Goal: Task Accomplishment & Management: Manage account settings

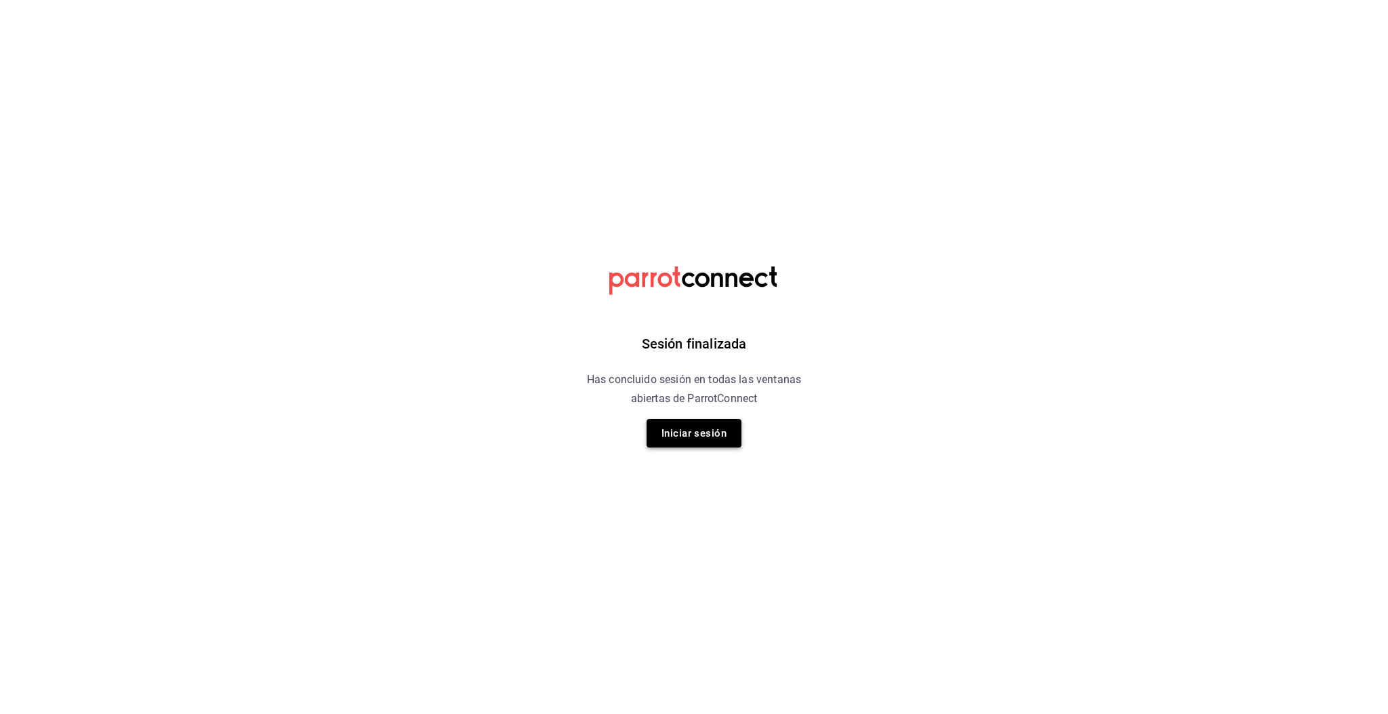
click at [708, 429] on button "Iniciar sesión" at bounding box center [694, 433] width 95 height 28
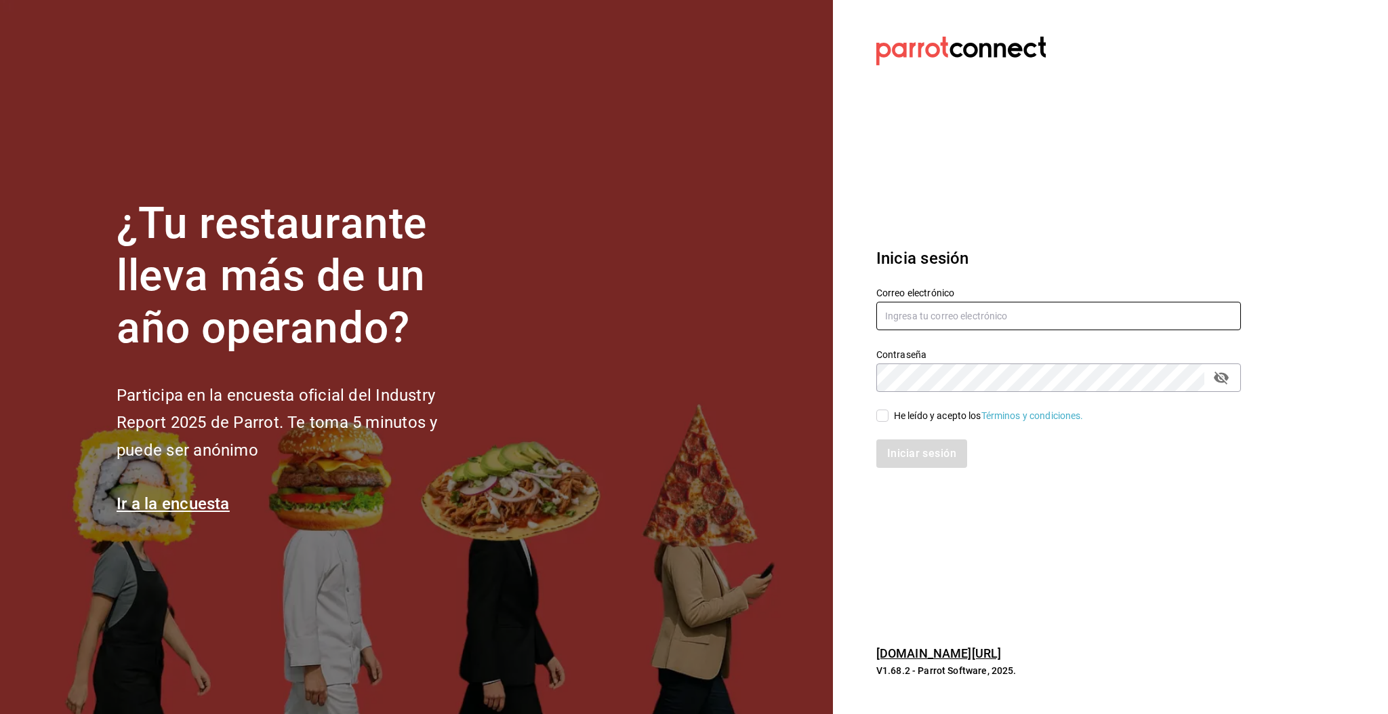
click at [917, 314] on input "text" at bounding box center [1058, 316] width 365 height 28
type input "[EMAIL_ADDRESS][DOMAIN_NAME]"
click at [896, 412] on div "He leído y acepto los Términos y condiciones." at bounding box center [989, 416] width 190 height 14
click at [889, 412] on input "He leído y acepto los Términos y condiciones." at bounding box center [882, 415] width 12 height 12
checkbox input "true"
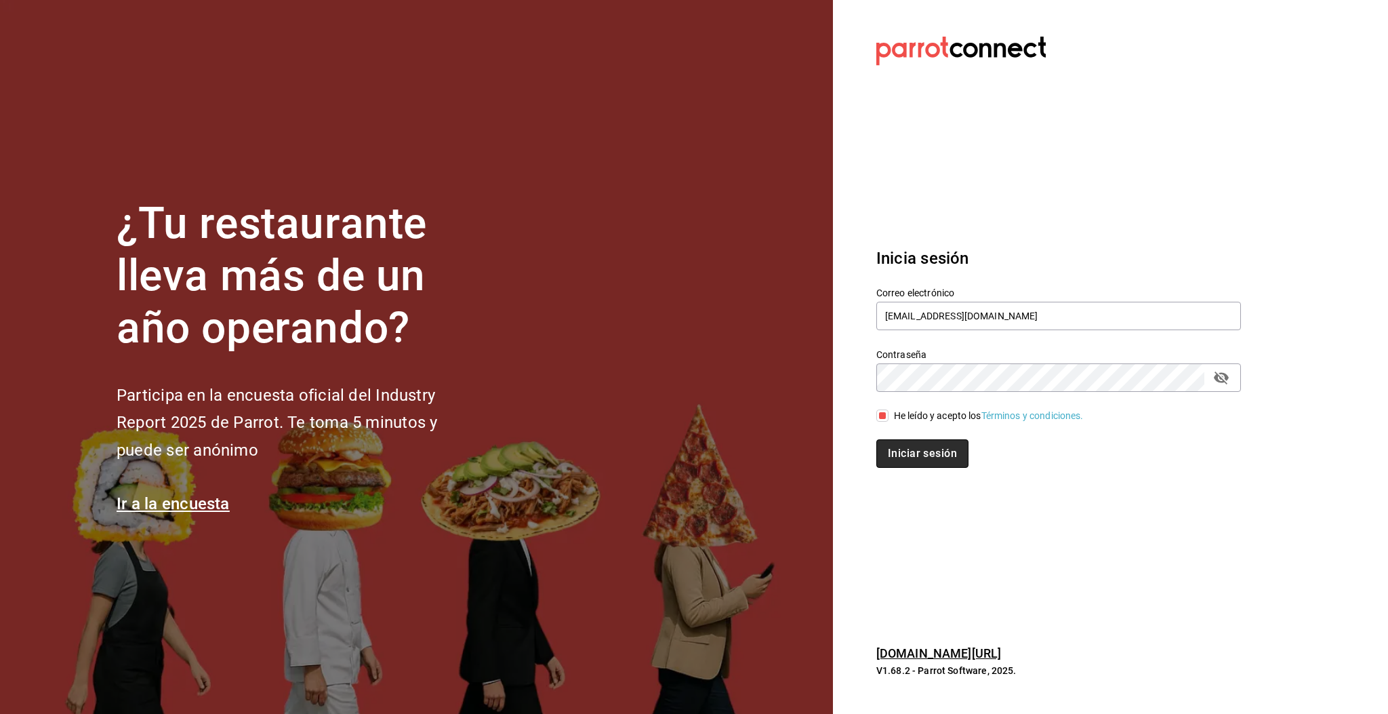
click at [911, 458] on button "Iniciar sesión" at bounding box center [922, 453] width 92 height 28
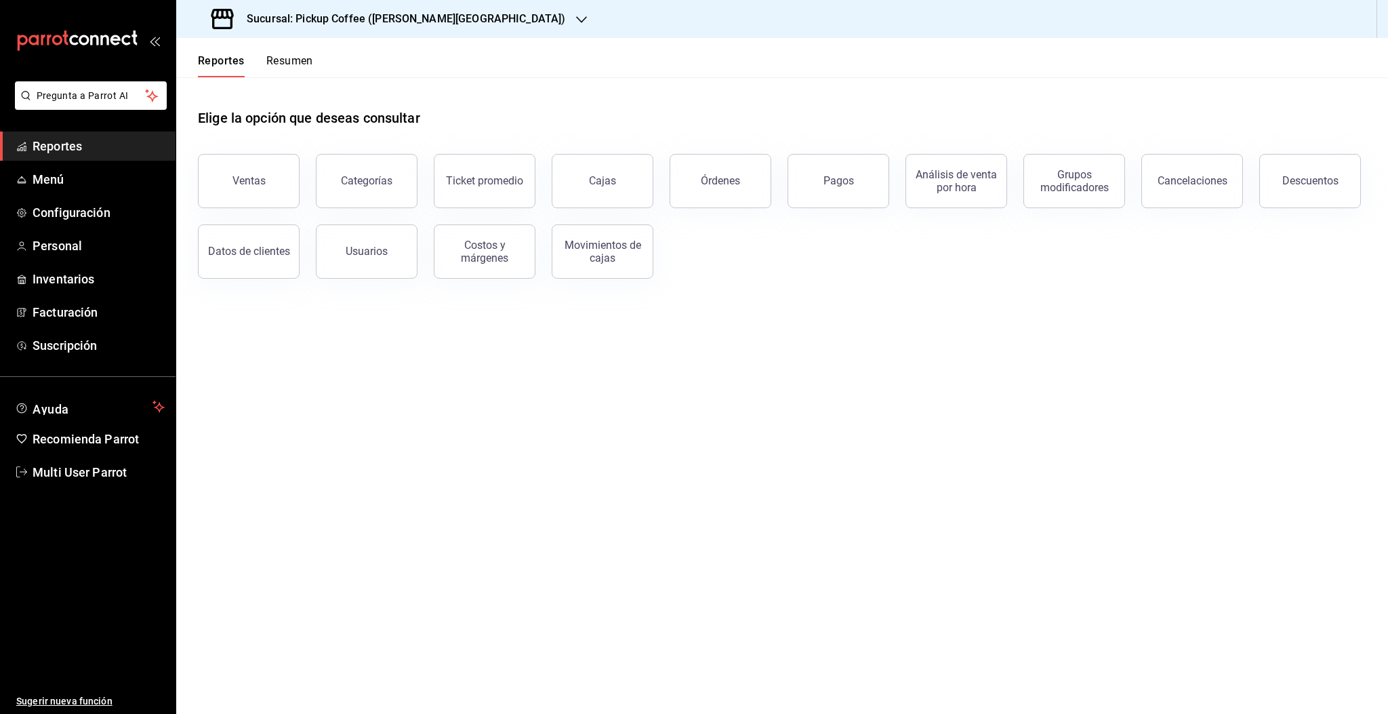
click at [296, 65] on button "Resumen" at bounding box center [289, 65] width 47 height 23
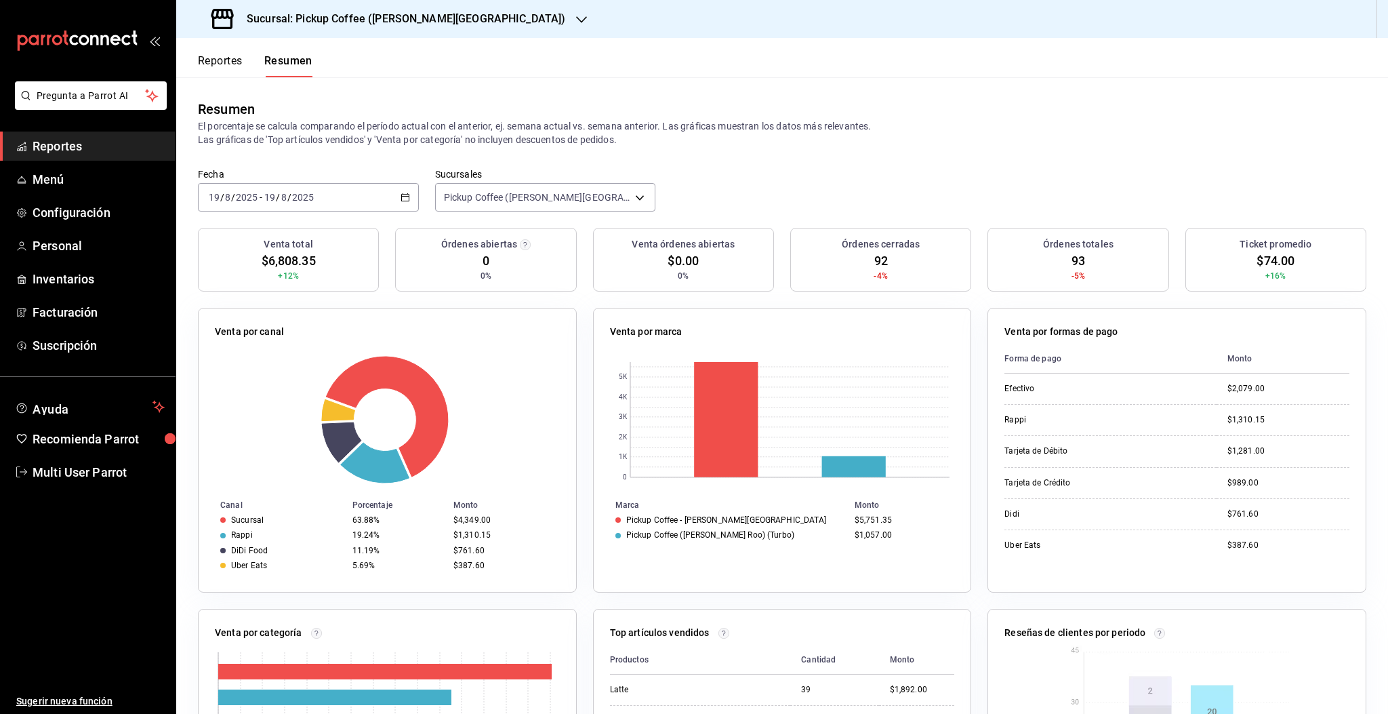
click at [401, 15] on h3 "Sucursal: Pickup Coffee ([PERSON_NAME][GEOGRAPHIC_DATA])" at bounding box center [400, 19] width 329 height 16
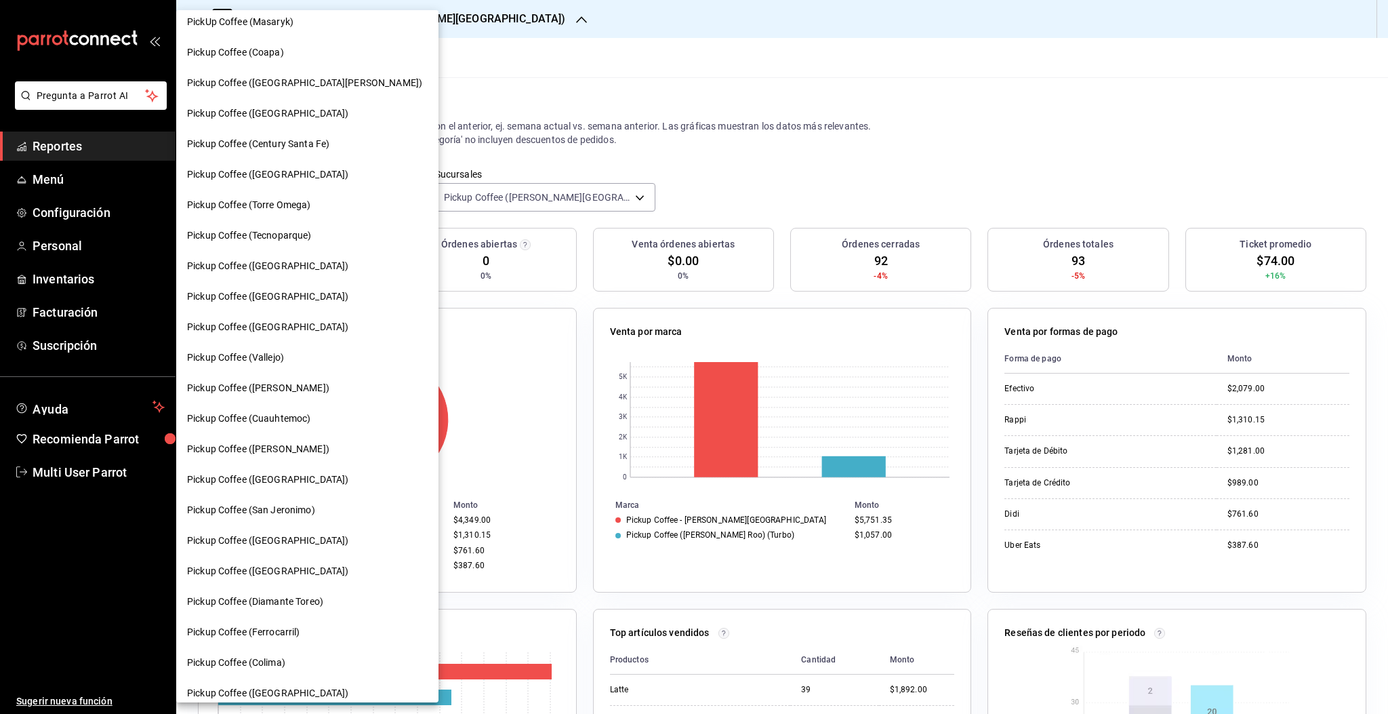
scroll to position [361, 0]
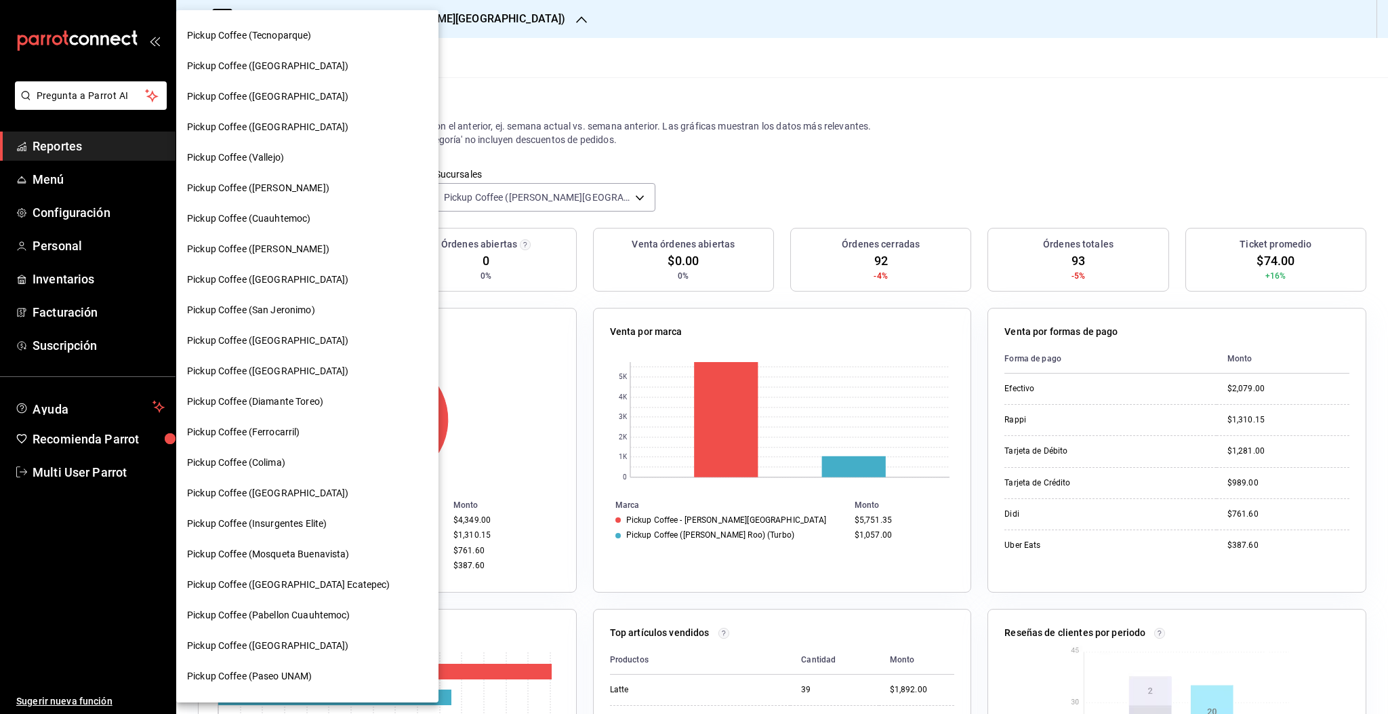
click at [284, 430] on span "Pickup Coffee (Ferrocarril)" at bounding box center [243, 432] width 113 height 14
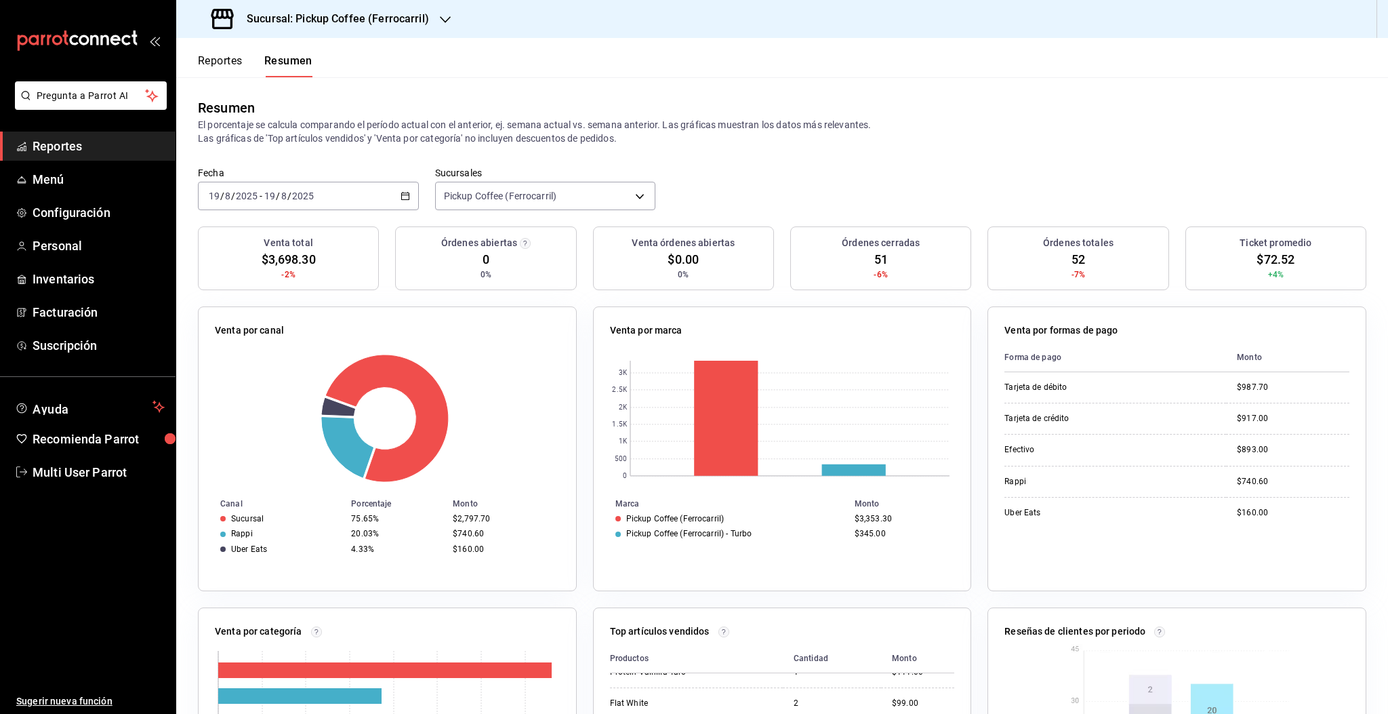
scroll to position [0, 0]
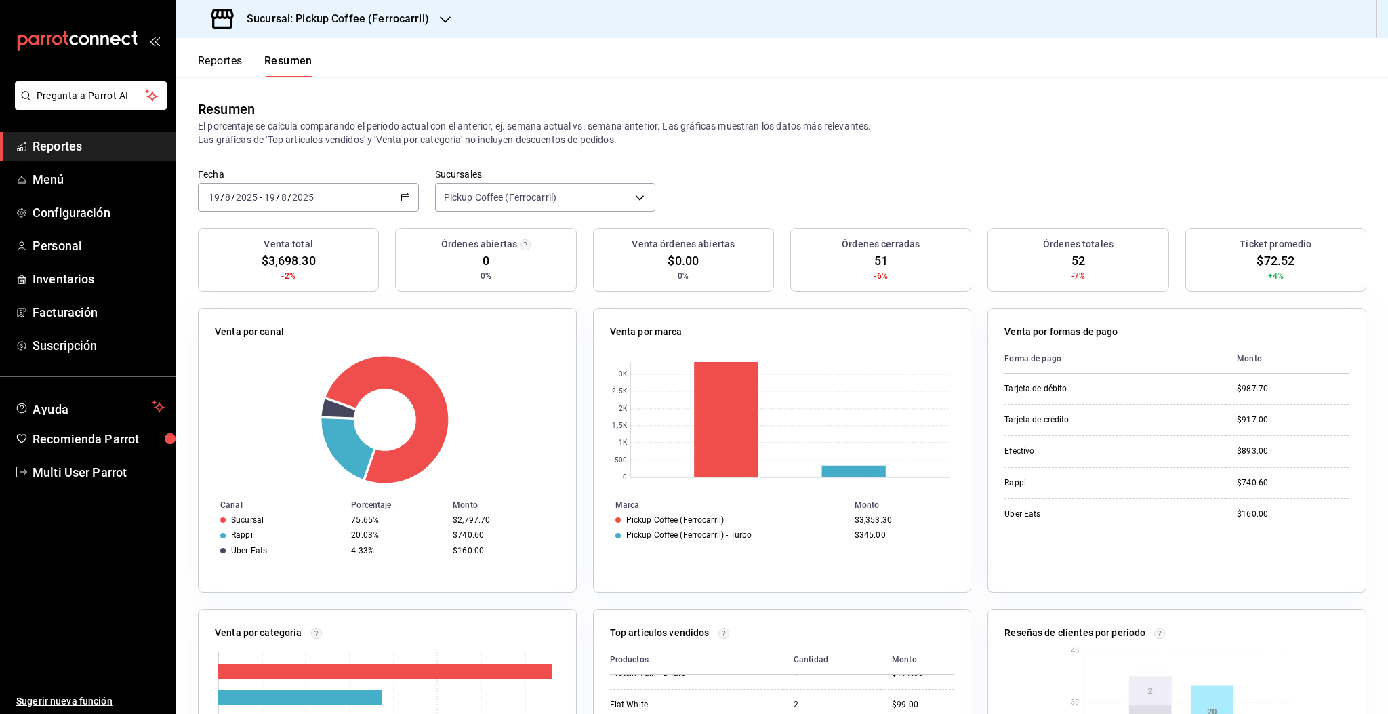
click at [407, 23] on h3 "Sucursal: Pickup Coffee (Ferrocarril)" at bounding box center [332, 19] width 193 height 16
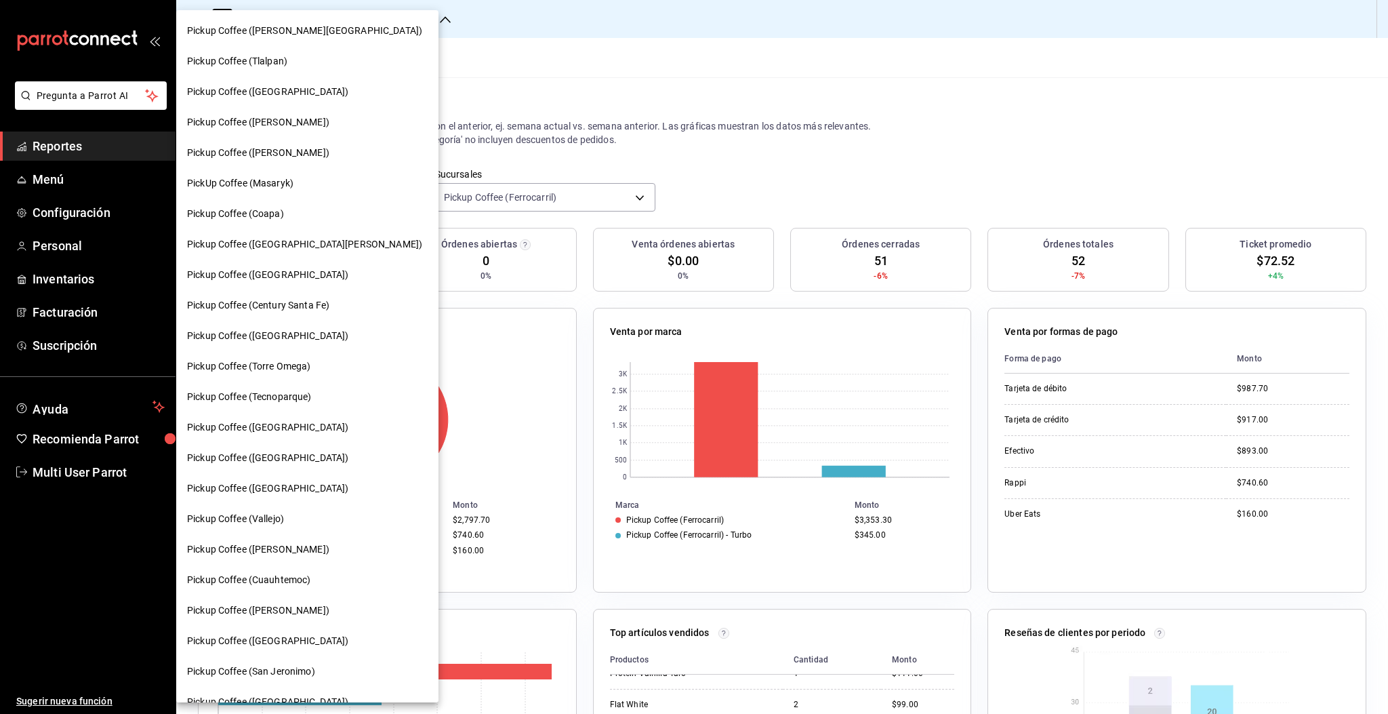
click at [268, 185] on span "PickUp Coffee (Masaryk)" at bounding box center [240, 183] width 106 height 14
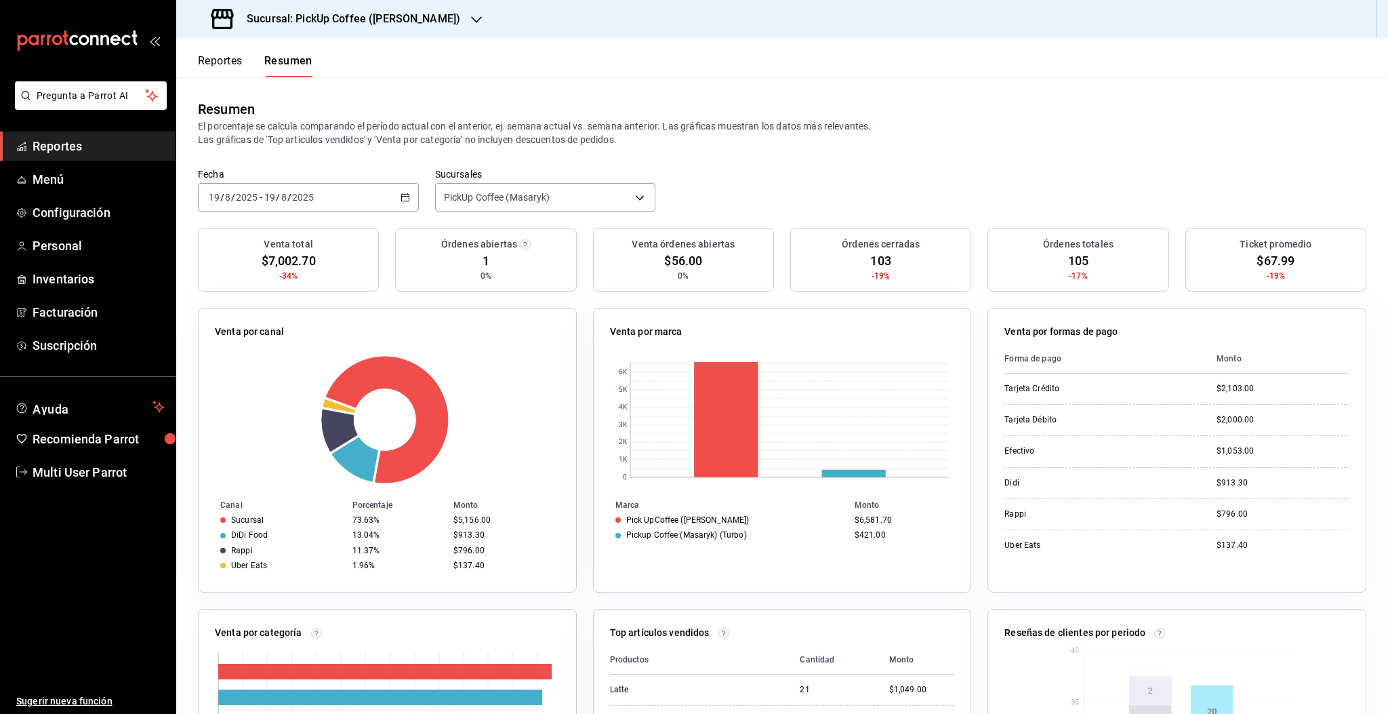
click at [389, 18] on h3 "Sucursal: PickUp Coffee ([PERSON_NAME])" at bounding box center [348, 19] width 224 height 16
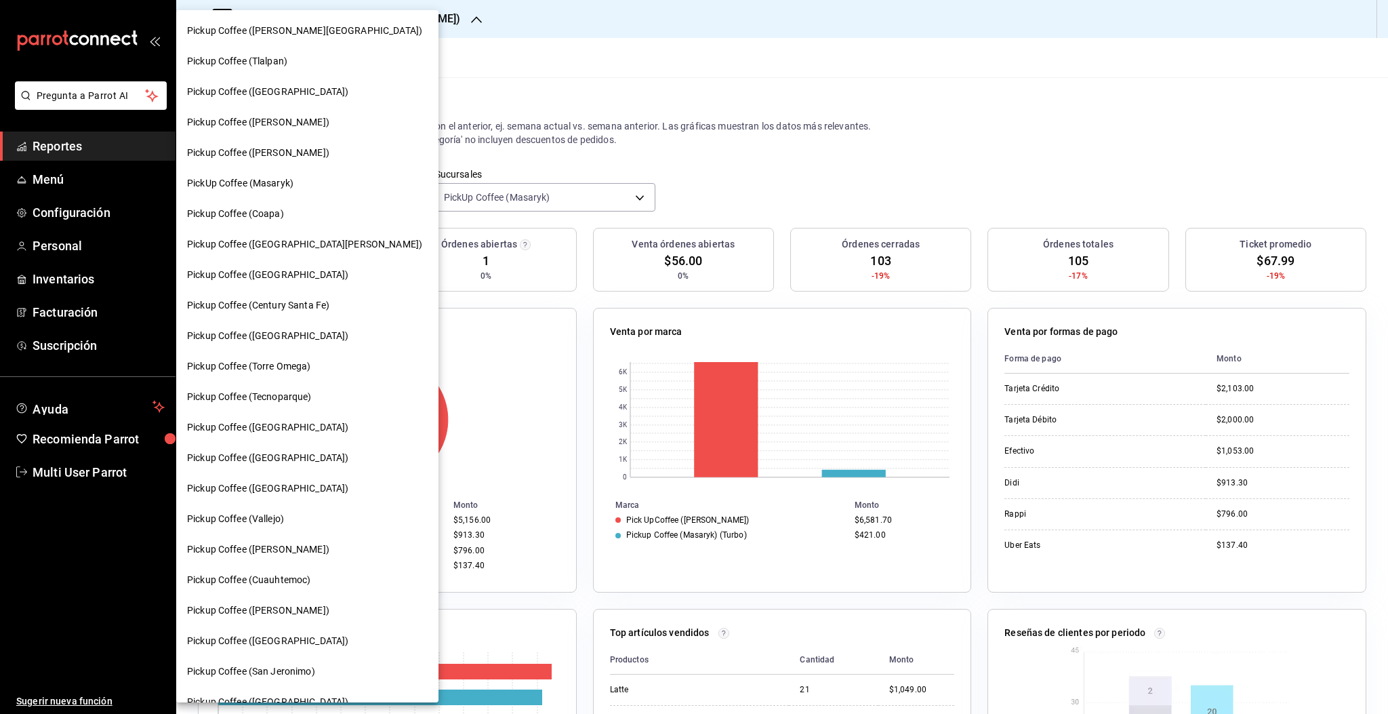
click at [288, 614] on span "Pickup Coffee ([PERSON_NAME])" at bounding box center [258, 610] width 142 height 14
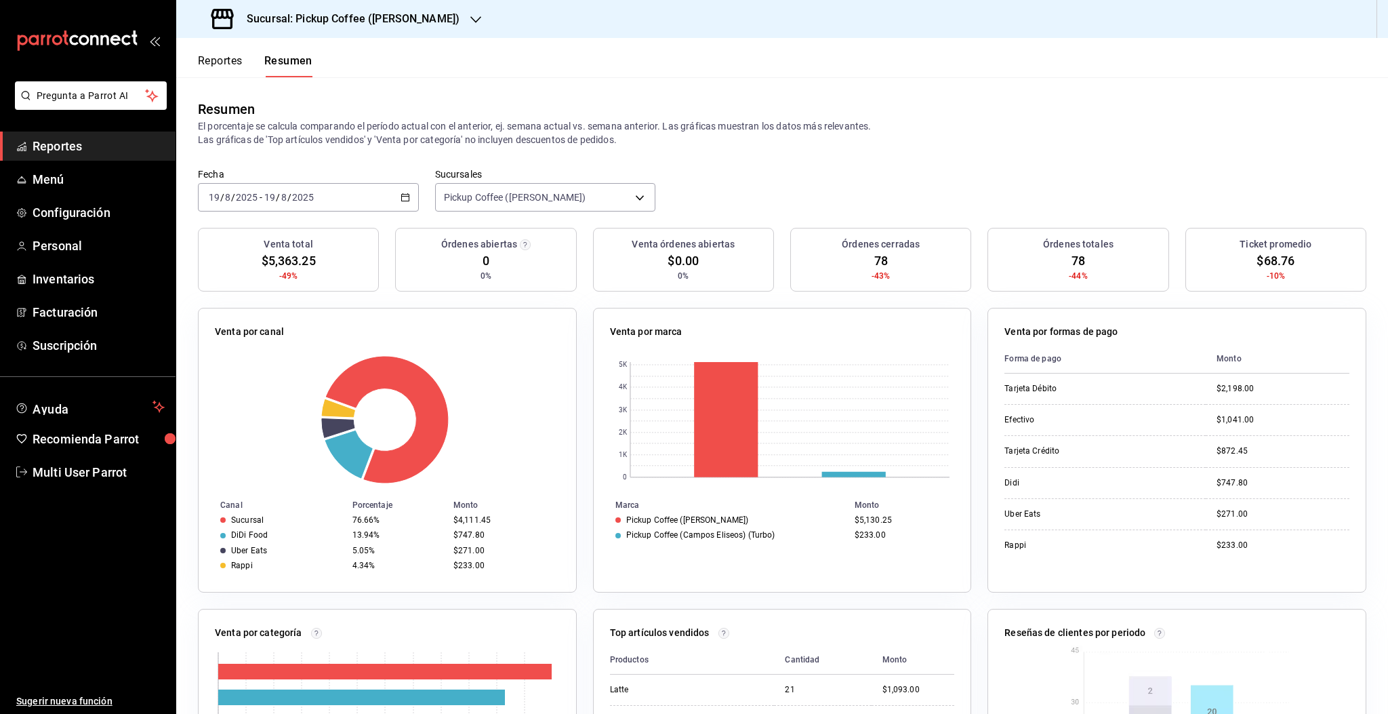
click at [343, 24] on h3 "Sucursal: Pickup Coffee ([PERSON_NAME])" at bounding box center [348, 19] width 224 height 16
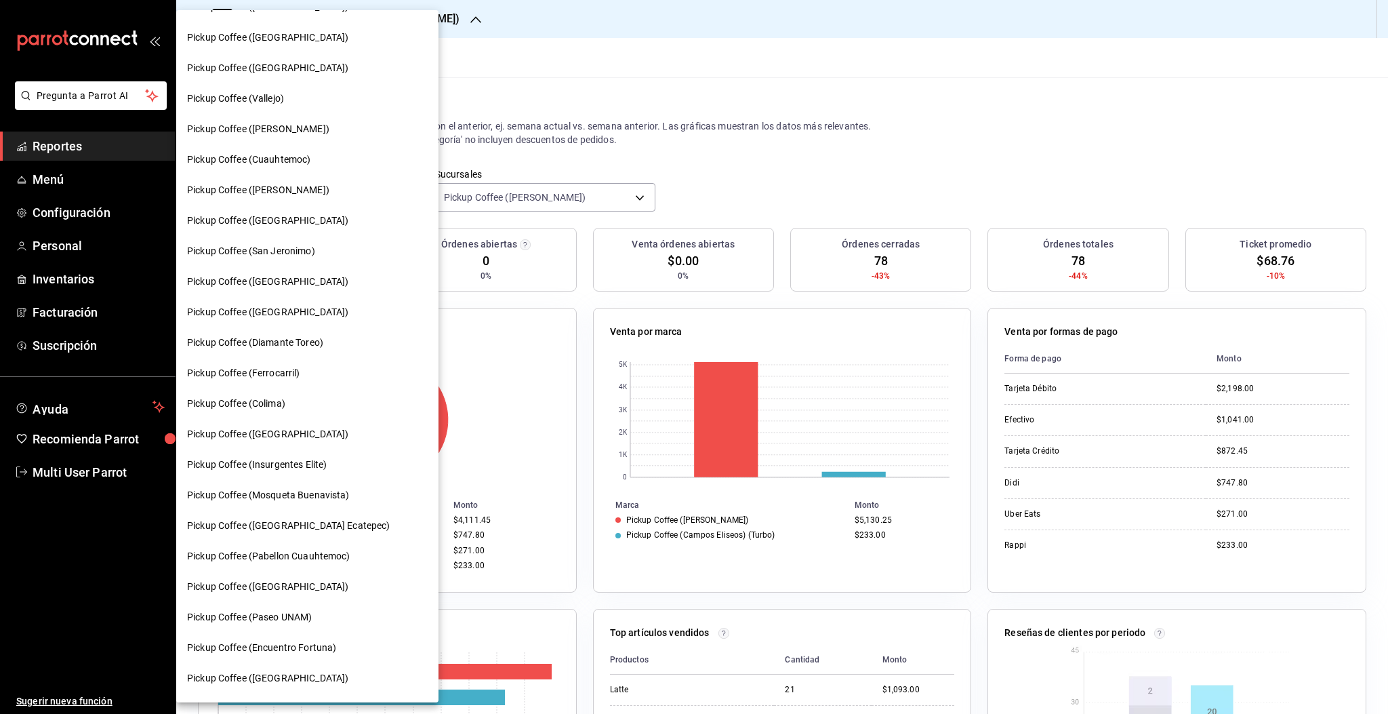
scroll to position [477, 0]
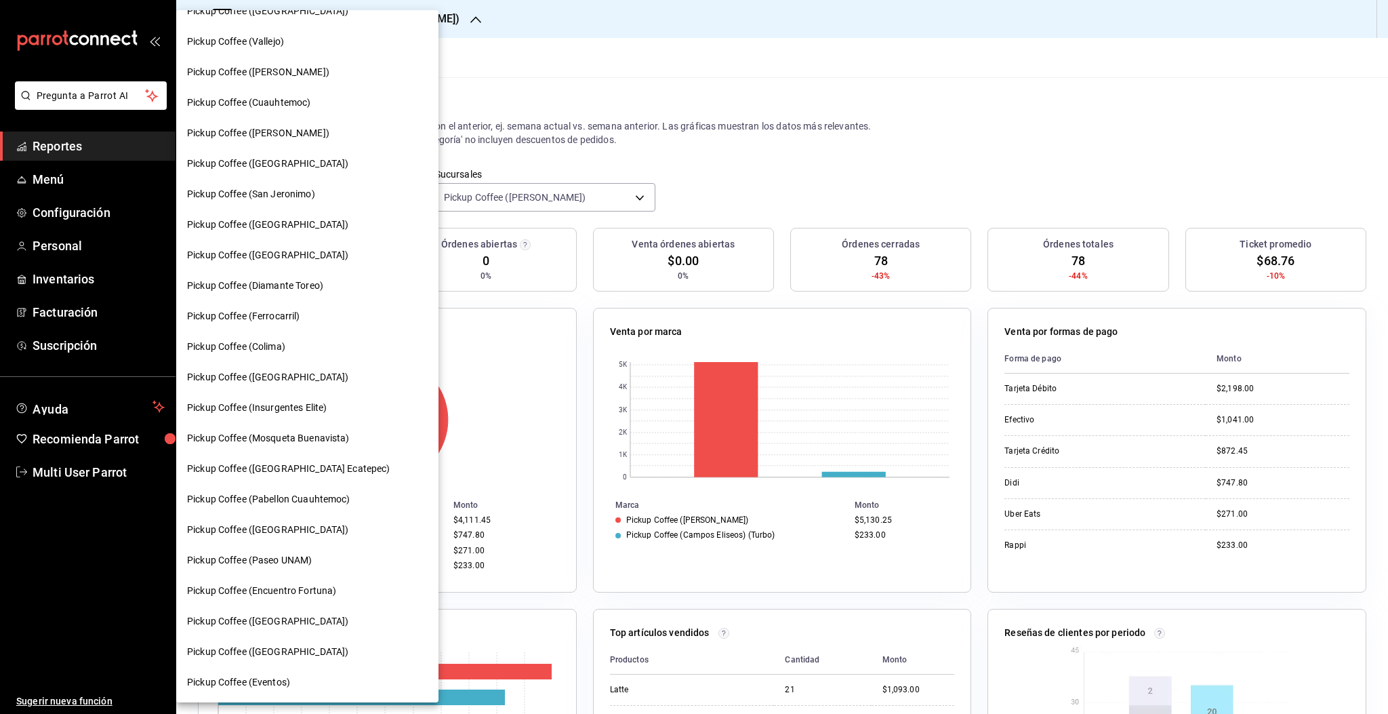
click at [258, 465] on span "Pickup Coffee ([GEOGRAPHIC_DATA] Ecatepec)" at bounding box center [288, 469] width 203 height 14
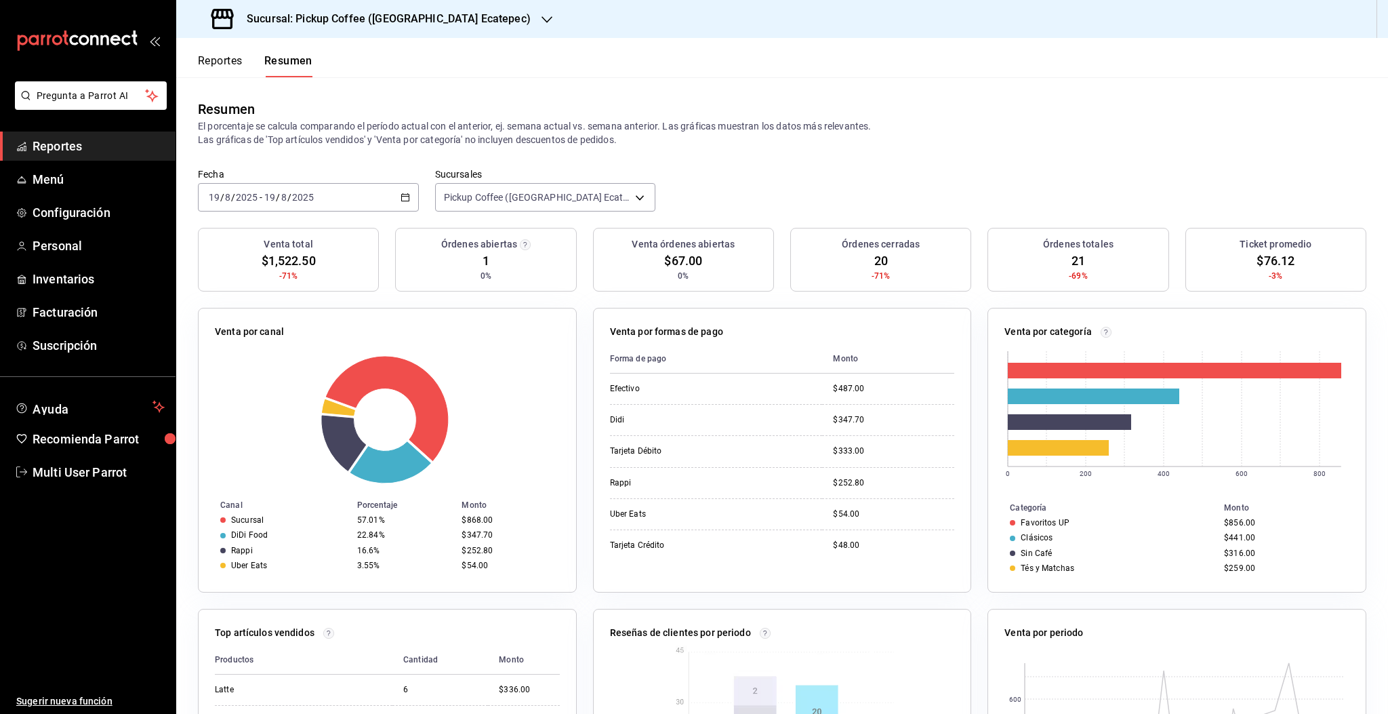
click at [398, 24] on h3 "Sucursal: Pickup Coffee ([GEOGRAPHIC_DATA] Ecatepec)" at bounding box center [383, 19] width 295 height 16
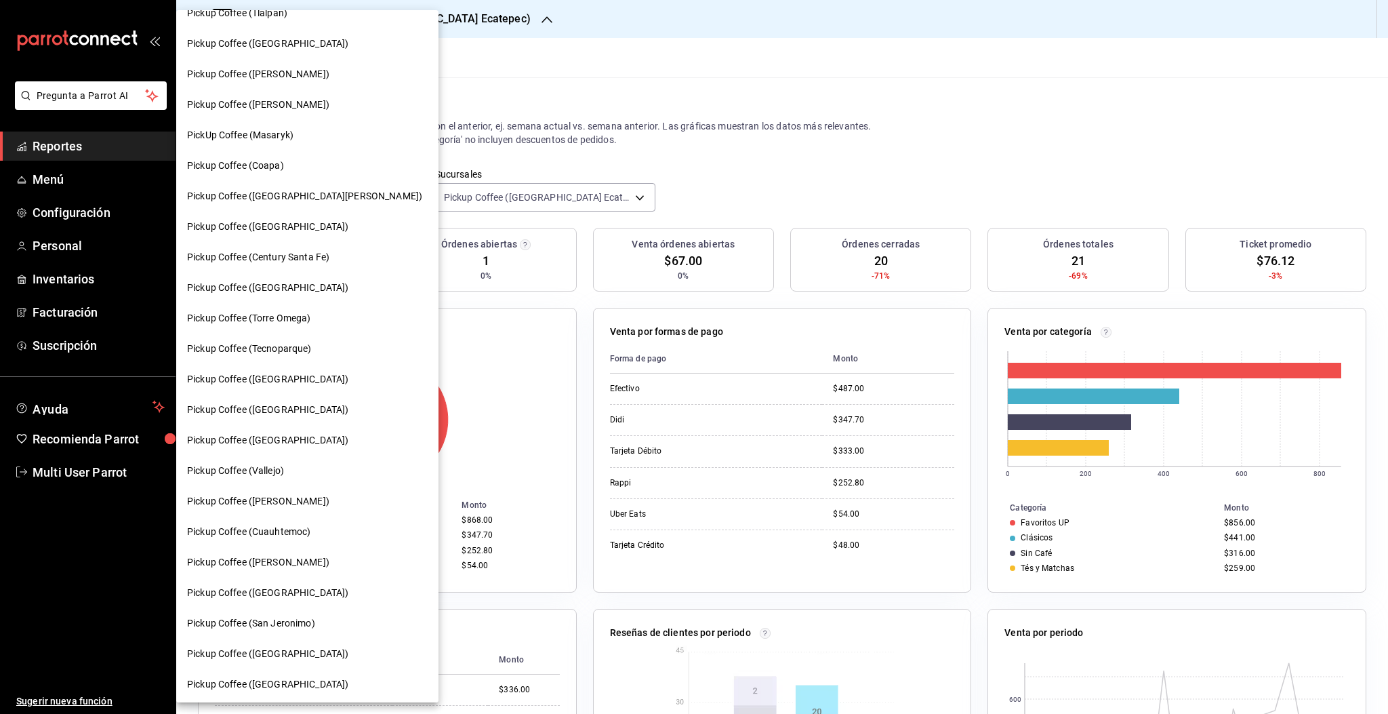
scroll to position [180, 0]
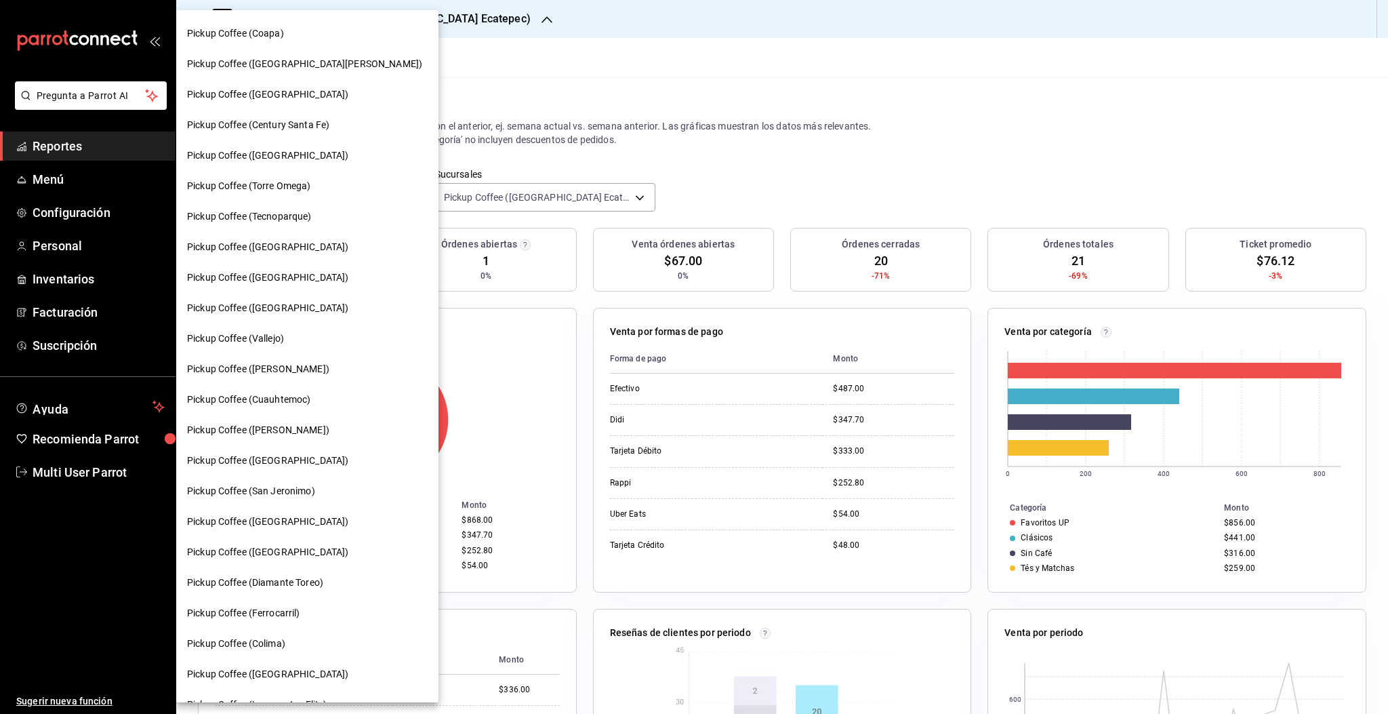
click at [272, 252] on span "Pickup Coffee ([GEOGRAPHIC_DATA])" at bounding box center [267, 247] width 161 height 14
